Goal: Book appointment/travel/reservation

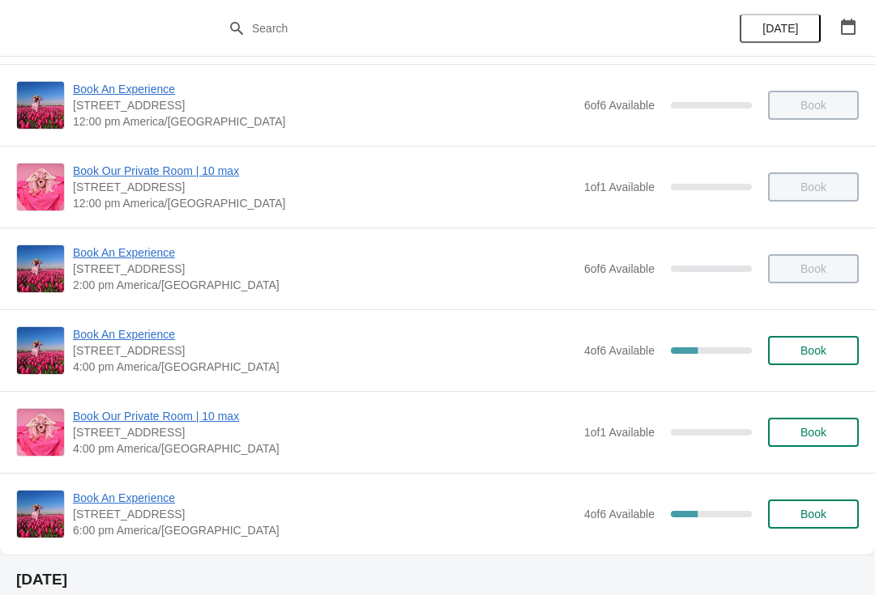
scroll to position [191, 0]
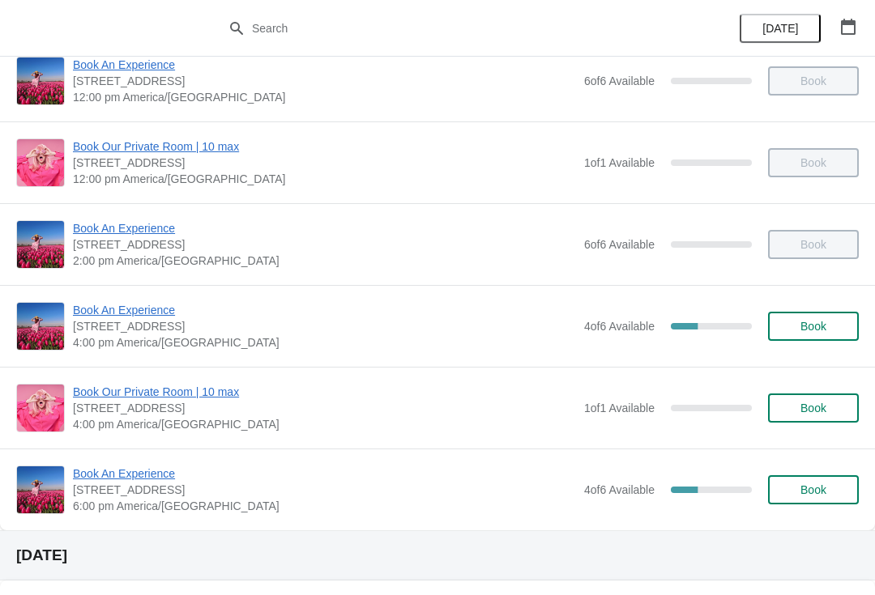
click at [113, 308] on span "Book An Experience" at bounding box center [324, 310] width 503 height 16
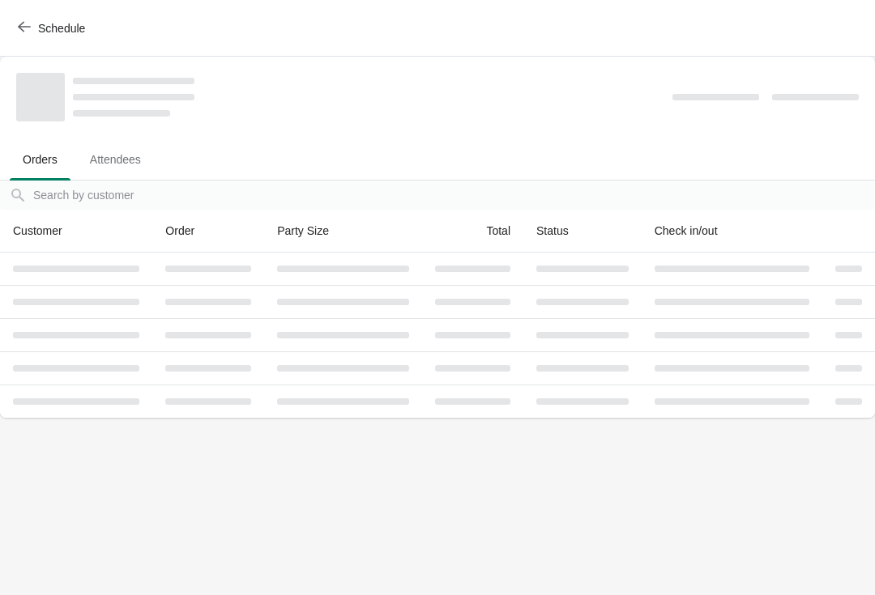
scroll to position [0, 0]
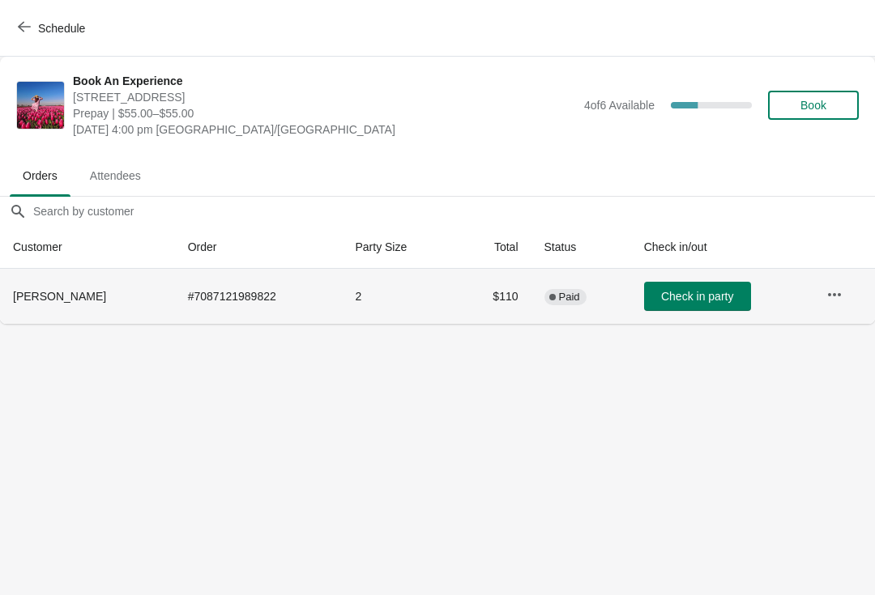
click at [835, 287] on icon "button" at bounding box center [834, 295] width 16 height 16
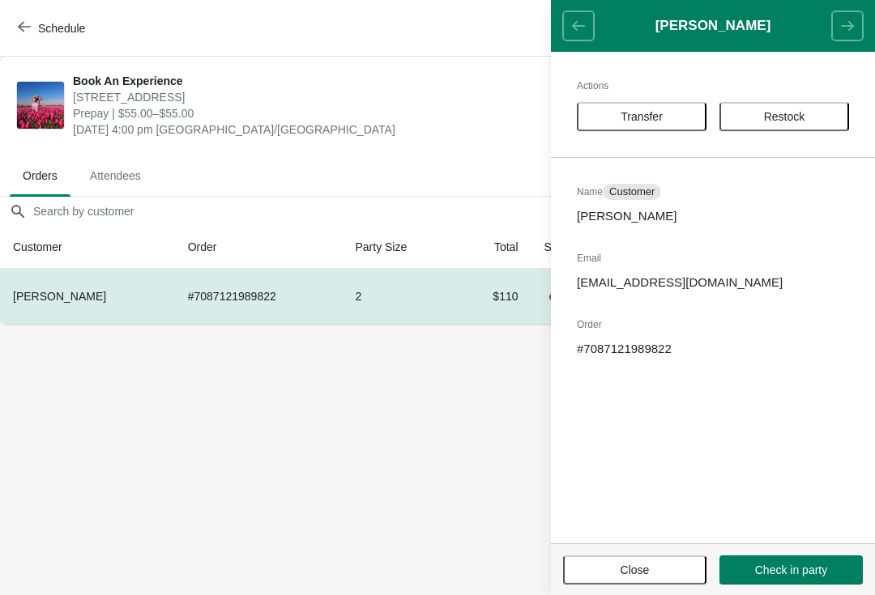
click at [636, 110] on span "Transfer" at bounding box center [641, 116] width 42 height 13
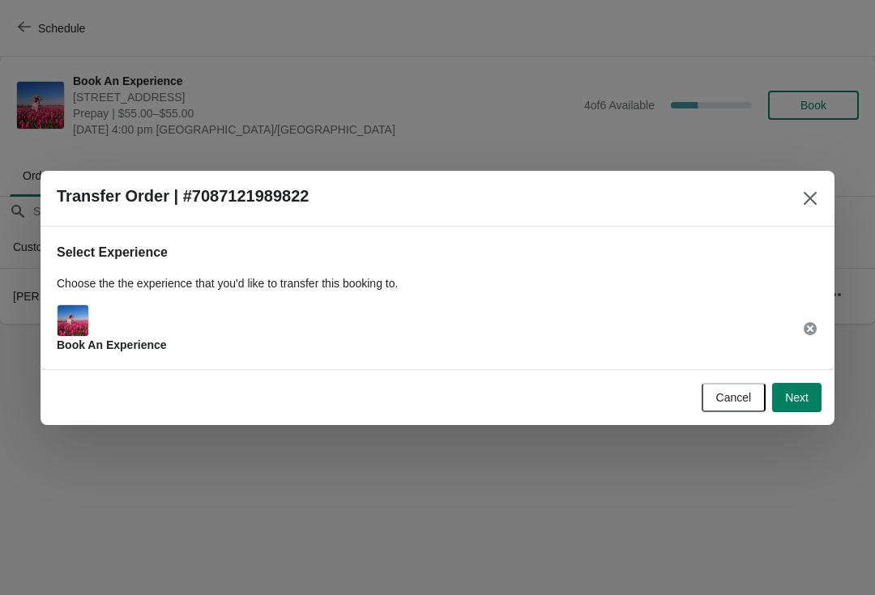
click at [807, 383] on button "Next" at bounding box center [796, 397] width 49 height 29
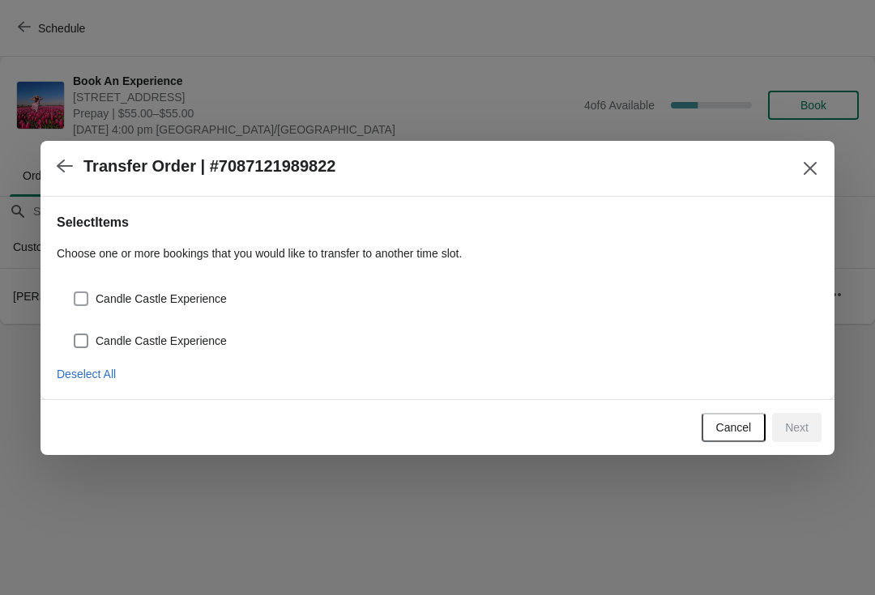
click at [119, 295] on span "Candle Castle Experience" at bounding box center [161, 299] width 131 height 16
click at [75, 292] on input "Candle Castle Experience" at bounding box center [74, 292] width 1 height 1
checkbox input "true"
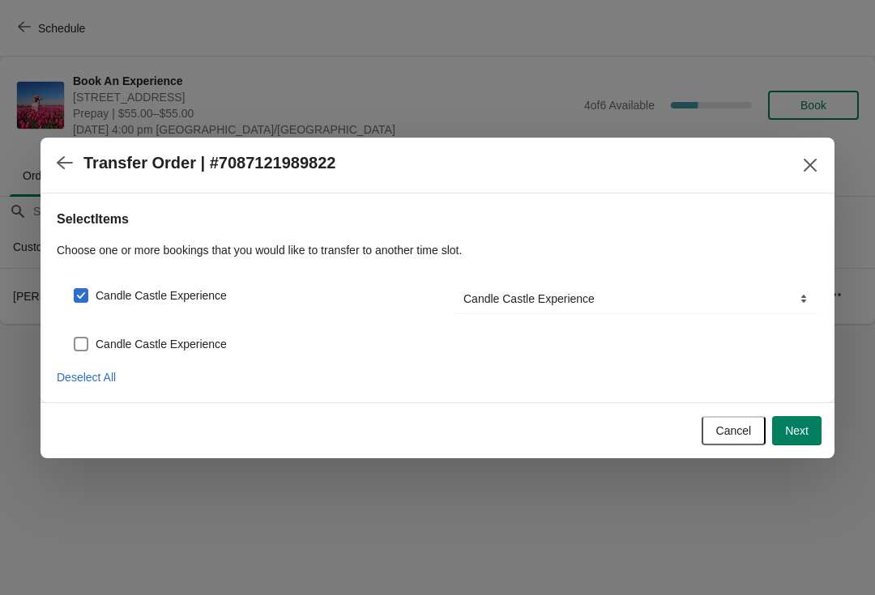
click at [94, 326] on div "Candle Castle Experience" at bounding box center [437, 338] width 761 height 36
click at [93, 335] on label "Candle Castle Experience" at bounding box center [150, 344] width 154 height 23
click at [75, 337] on input "Candle Castle Experience" at bounding box center [74, 337] width 1 height 1
checkbox input "true"
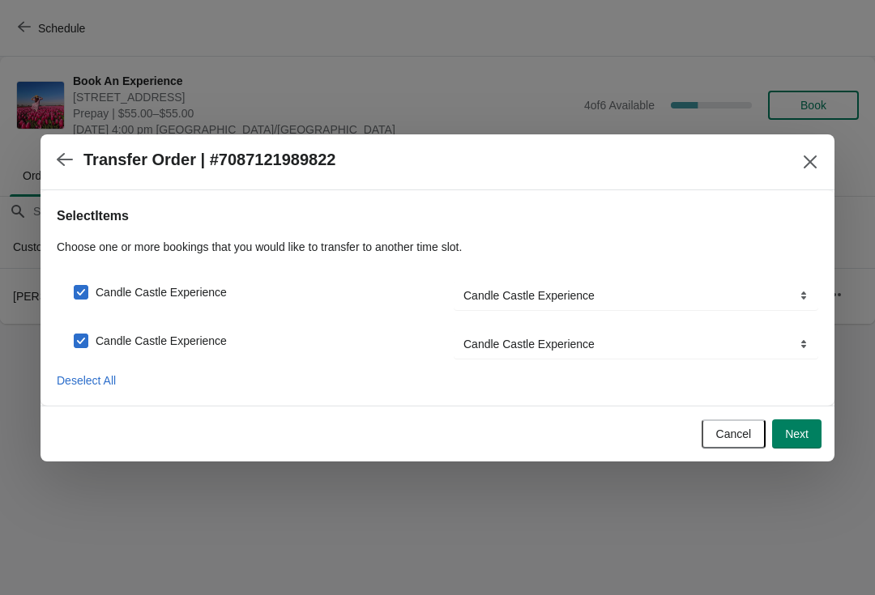
click at [804, 434] on span "Next" at bounding box center [796, 434] width 23 height 13
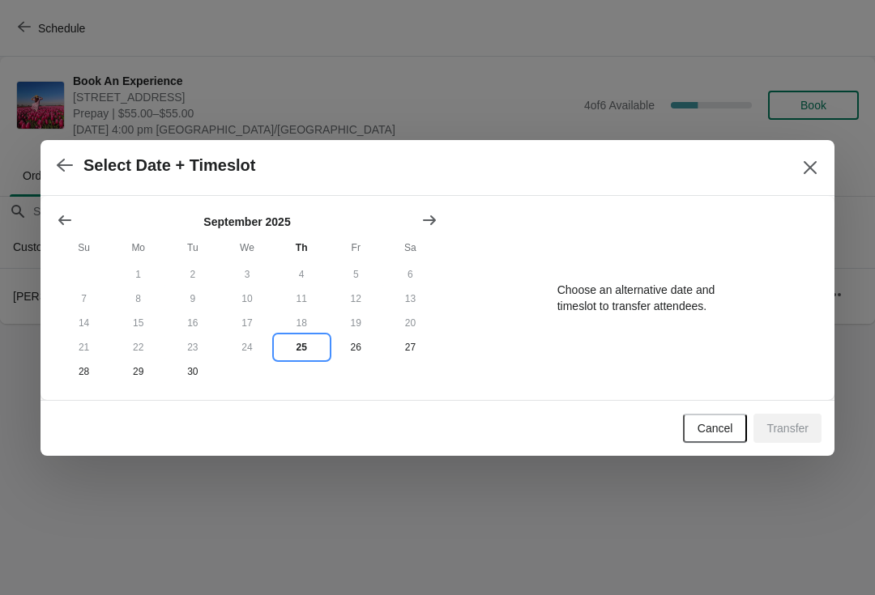
click at [307, 348] on button "25" at bounding box center [302, 347] width 54 height 24
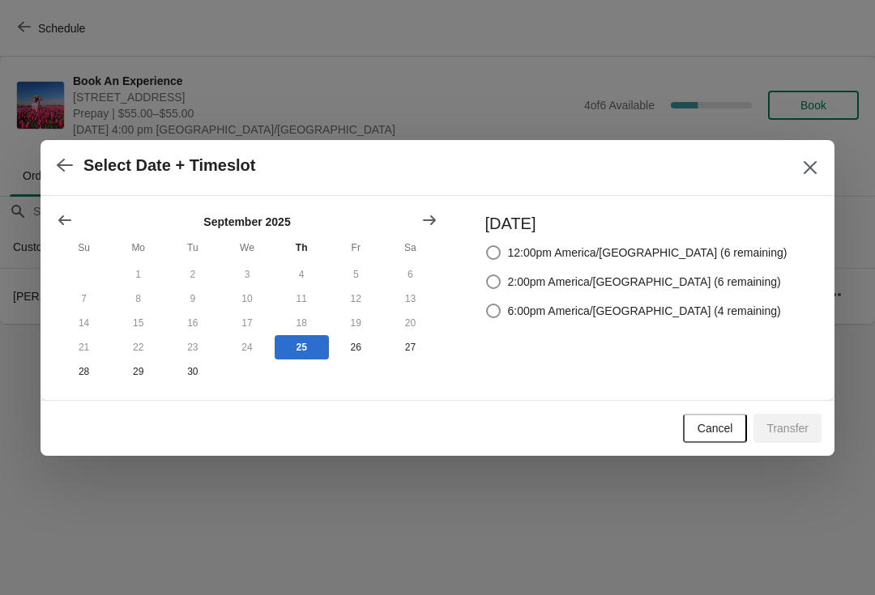
click at [554, 319] on label "6:00pm America/[GEOGRAPHIC_DATA] (4 remaining)" at bounding box center [633, 311] width 296 height 23
click at [487, 305] on input "6:00pm America/[GEOGRAPHIC_DATA] (4 remaining)" at bounding box center [486, 304] width 1 height 1
radio input "true"
click at [778, 432] on span "Transfer" at bounding box center [787, 428] width 42 height 13
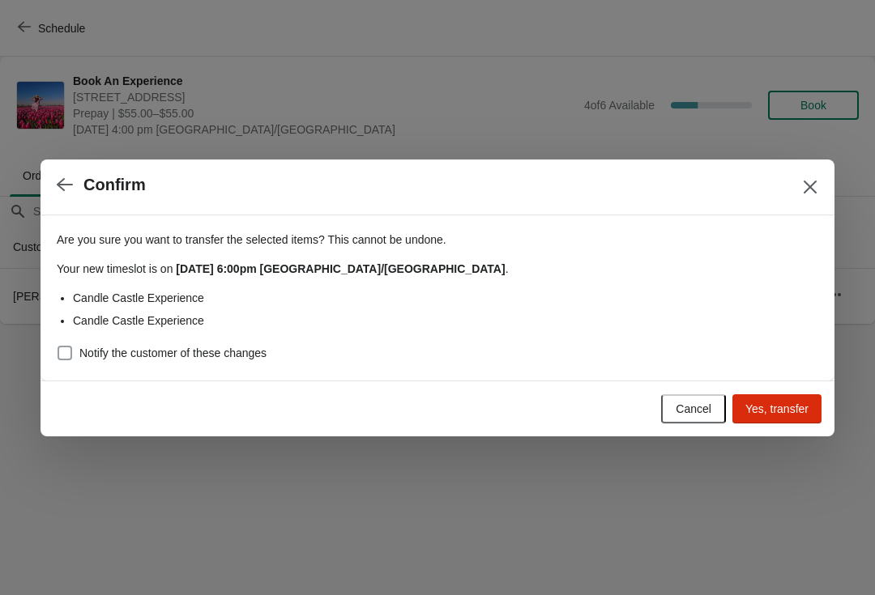
click at [70, 348] on span at bounding box center [65, 353] width 15 height 15
click at [58, 347] on input "Notify the customer of these changes" at bounding box center [58, 346] width 1 height 1
checkbox input "true"
click at [754, 403] on span "Yes, transfer" at bounding box center [776, 409] width 63 height 13
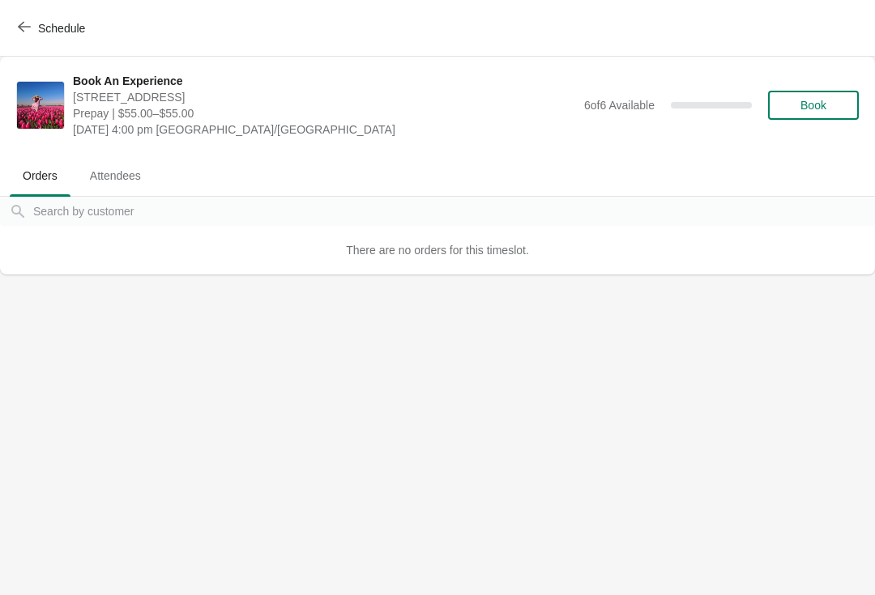
click at [262, 591] on body "Schedule Book An Experience [STREET_ADDRESS] Prepay | $55.00–$55.00 [DATE] 4:00…" at bounding box center [437, 297] width 875 height 595
click at [54, 32] on span "Schedule" at bounding box center [61, 28] width 47 height 13
